Goal: Task Accomplishment & Management: Use online tool/utility

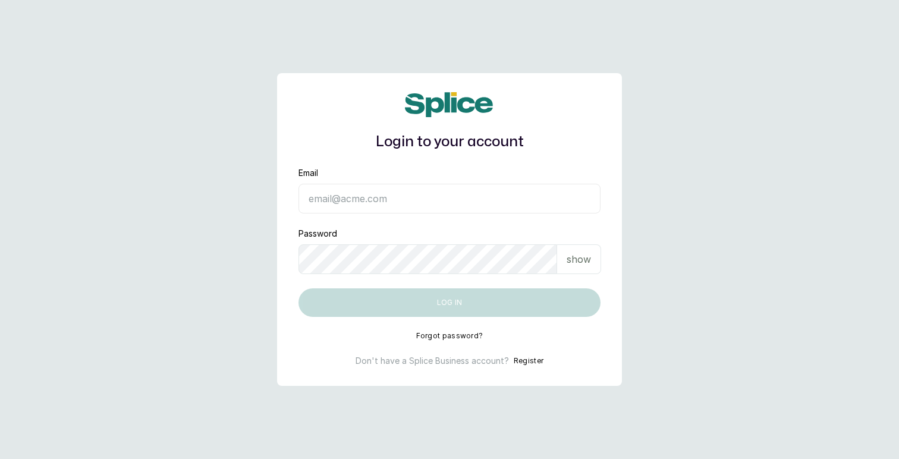
click at [405, 207] on input "Email" at bounding box center [449, 199] width 302 height 30
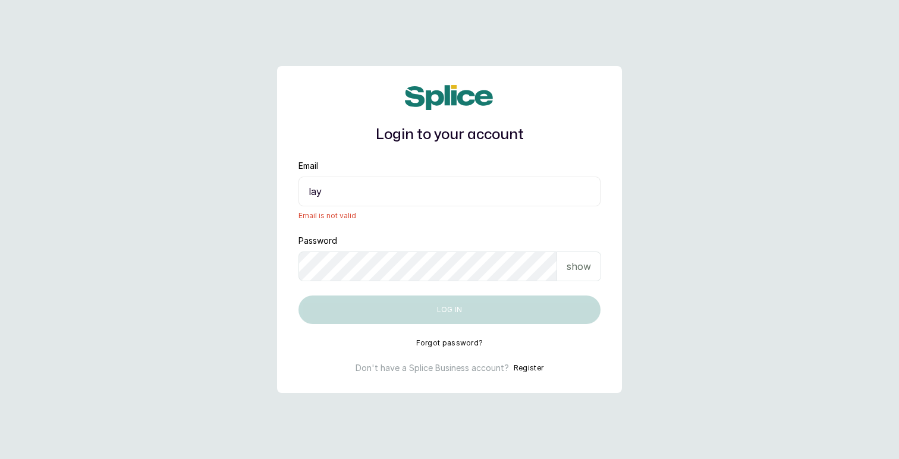
type input "layo@withsplice.com"
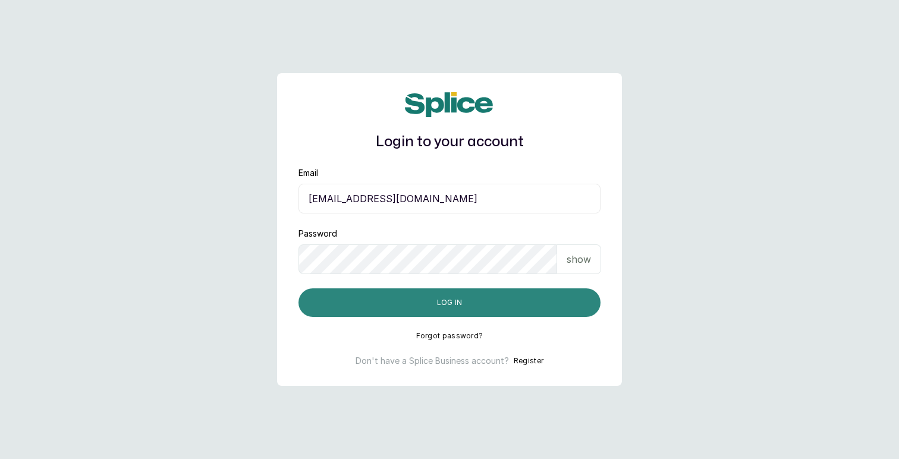
click at [464, 299] on button "Log in" at bounding box center [449, 302] width 302 height 29
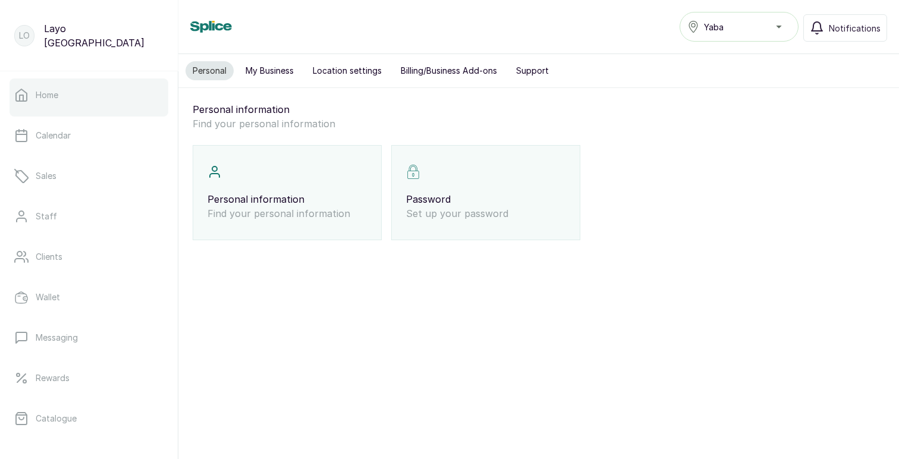
click at [71, 90] on link "Home" at bounding box center [89, 94] width 159 height 33
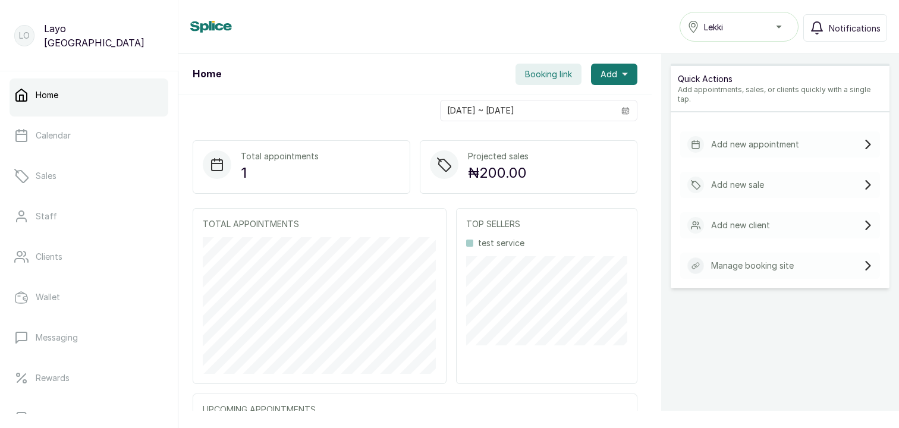
click at [445, 94] on div "Home Booking link Add" at bounding box center [414, 74] width 473 height 41
click at [531, 75] on span "Booking link" at bounding box center [548, 74] width 47 height 12
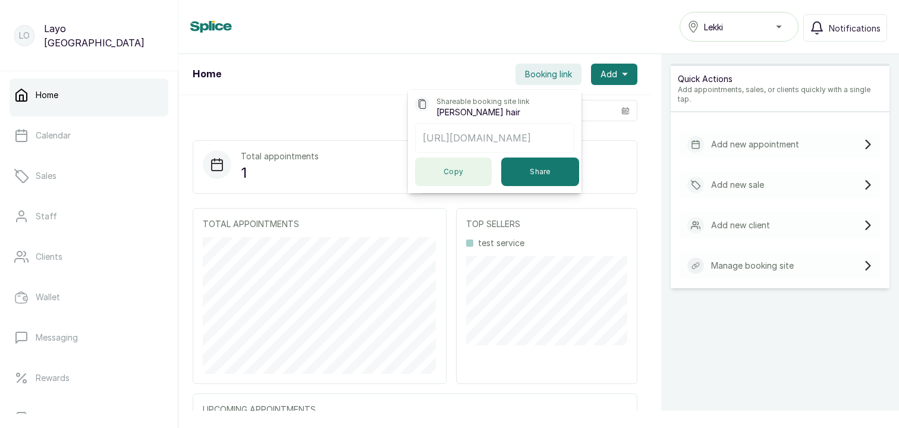
click at [468, 171] on button "Copy" at bounding box center [453, 172] width 77 height 29
